Goal: Task Accomplishment & Management: Use online tool/utility

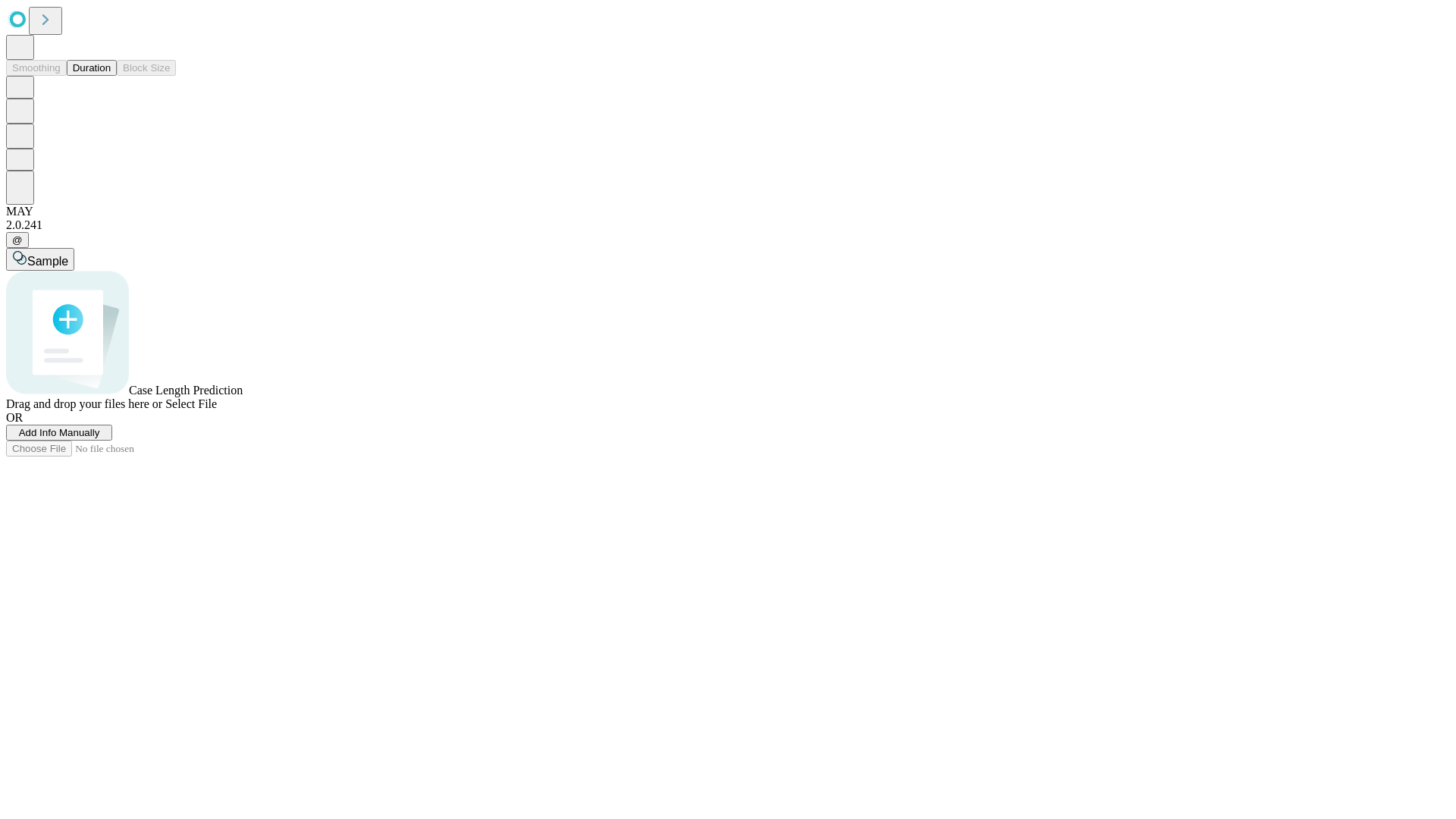
click at [110, 76] on button "Duration" at bounding box center [92, 68] width 50 height 16
click at [100, 438] on span "Add Info Manually" at bounding box center [59, 433] width 81 height 12
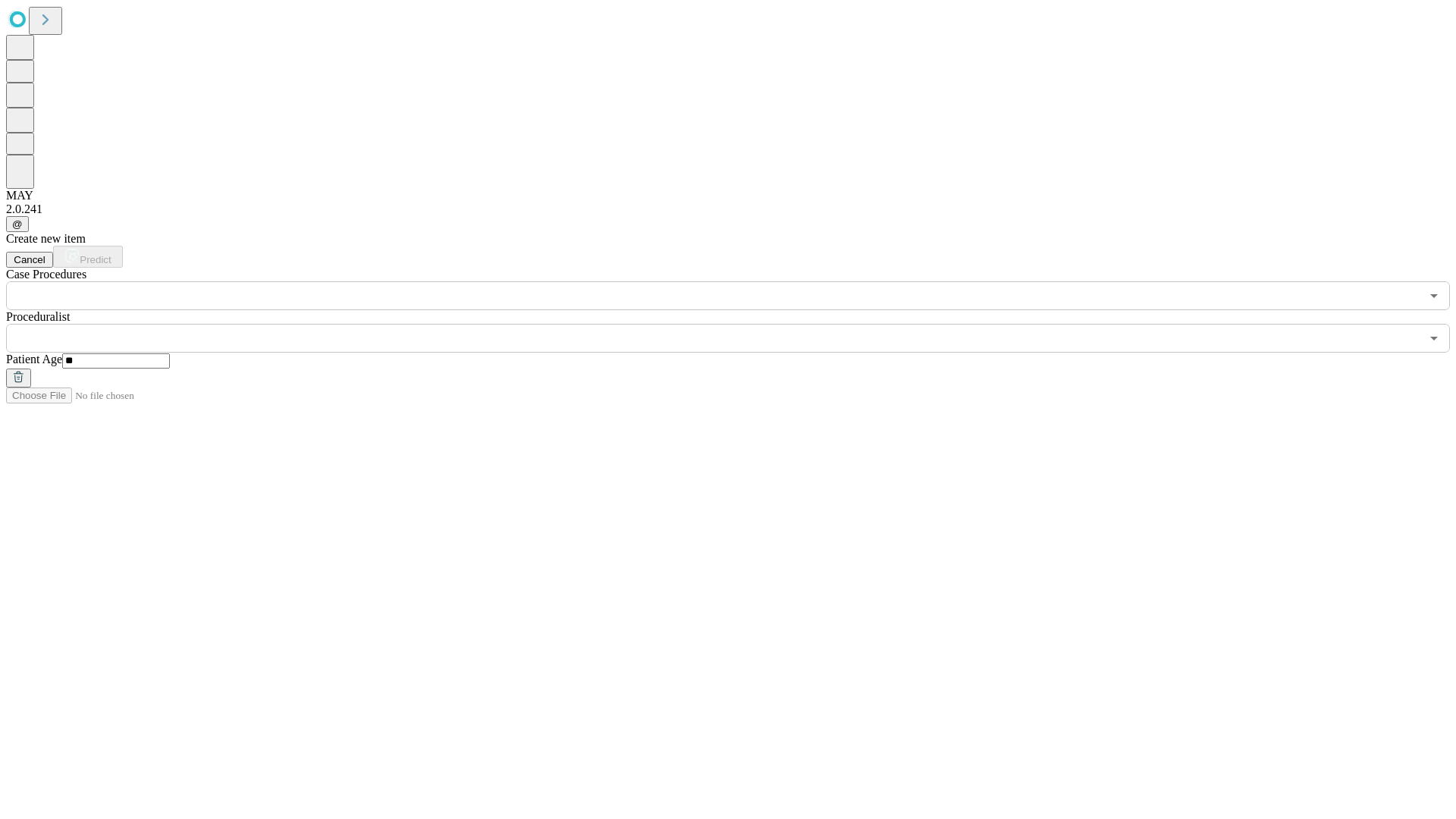
type input "**"
click at [739, 324] on input "text" at bounding box center [713, 338] width 1414 height 28
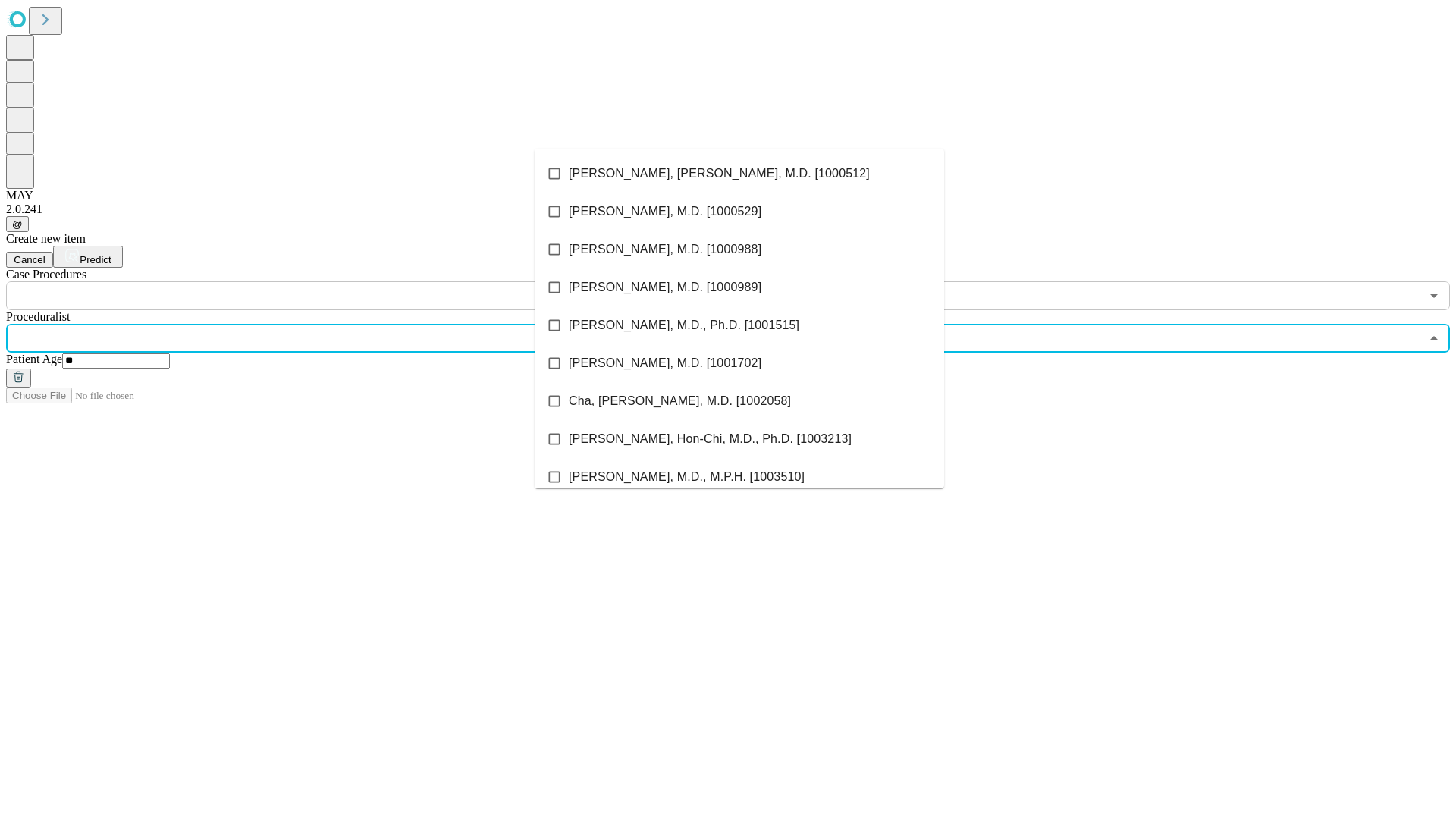
click at [740, 174] on li "[PERSON_NAME], [PERSON_NAME], M.D. [1000512]" at bounding box center [740, 174] width 409 height 38
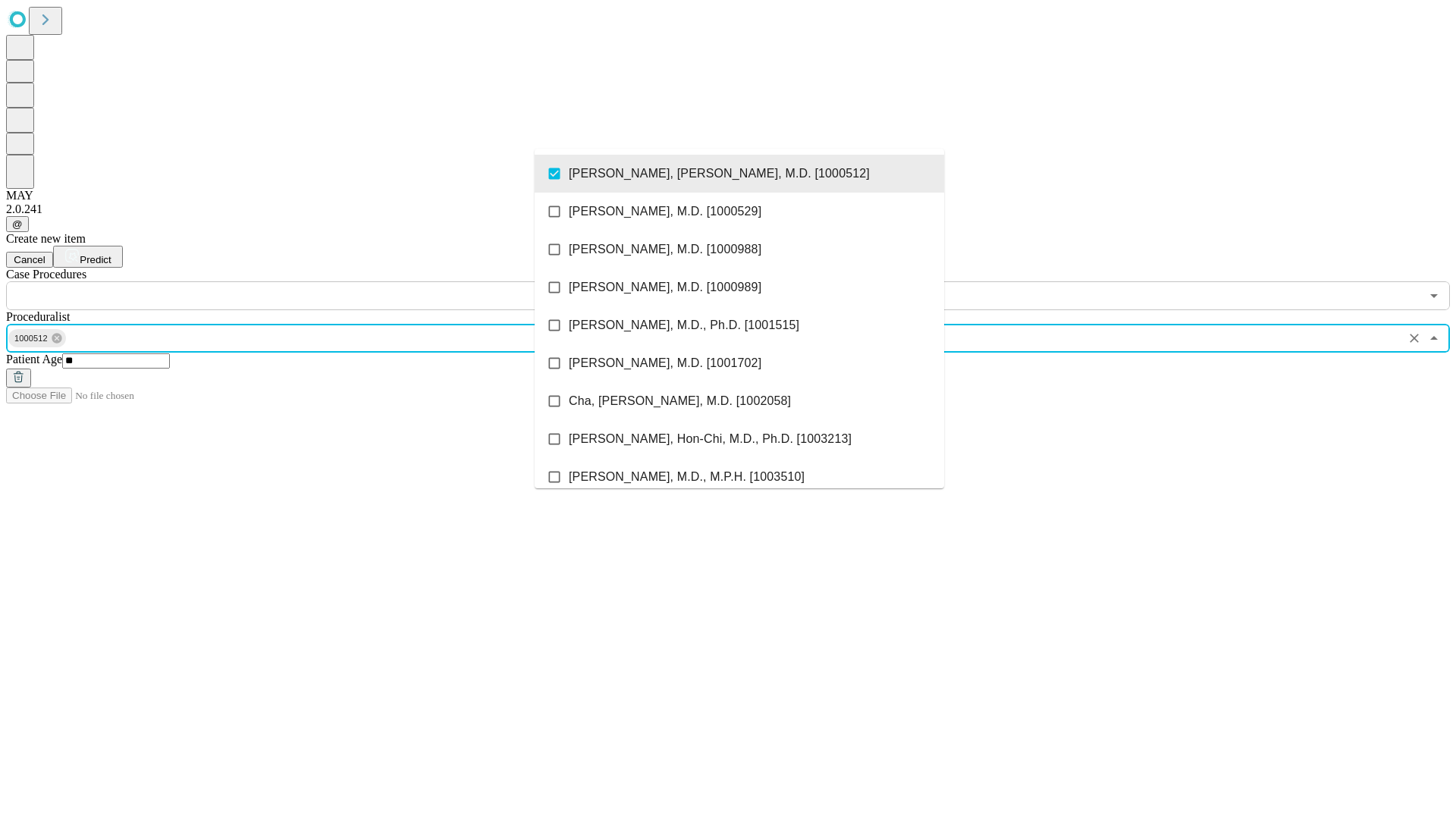
click at [319, 281] on input "text" at bounding box center [713, 296] width 1414 height 28
